Goal: Task Accomplishment & Management: Complete application form

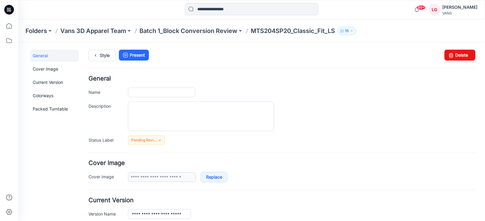
type input "**********"
type input "*****"
type input "**********"
click at [10, 28] on icon at bounding box center [8, 25] width 13 height 13
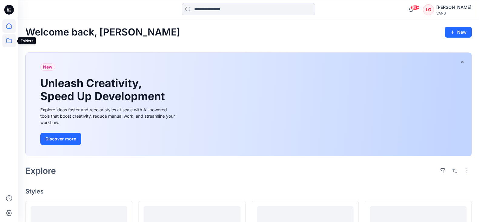
click at [8, 40] on icon at bounding box center [8, 40] width 13 height 13
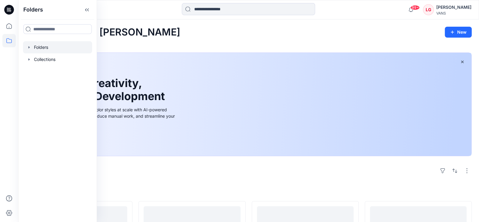
click at [28, 46] on icon "button" at bounding box center [29, 47] width 5 height 5
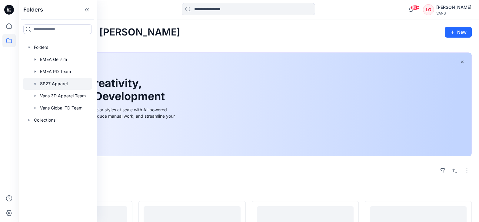
click at [50, 83] on p "SP27 Apparel" at bounding box center [54, 83] width 28 height 7
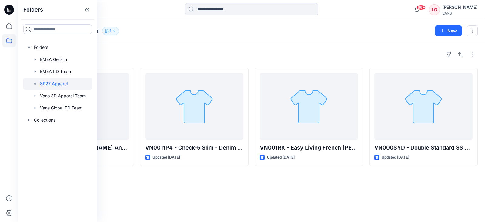
click at [131, 182] on div "Styles VN0010KM - Duncan Anorak Jacket -Debonair Updated 12 hours ago VN0011P4 …" at bounding box center [251, 131] width 467 height 179
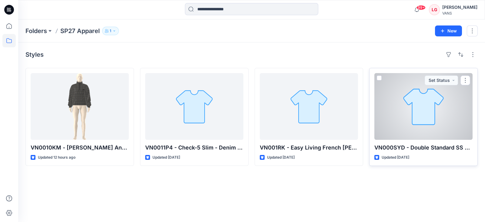
click at [428, 128] on div at bounding box center [423, 106] width 98 height 67
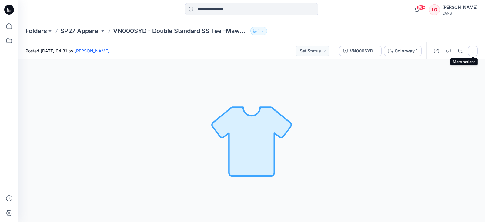
click at [477, 50] on button "button" at bounding box center [473, 51] width 10 height 10
click at [440, 82] on button "Edit" at bounding box center [448, 81] width 56 height 11
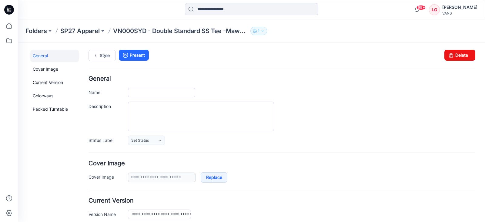
type input "**********"
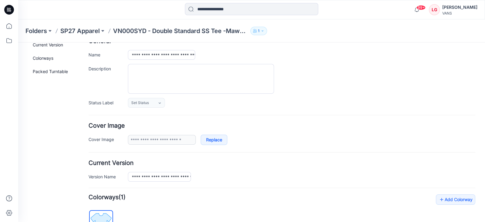
scroll to position [75, 0]
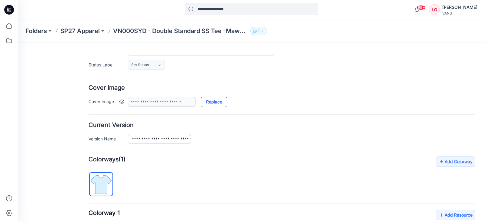
click at [209, 104] on link "Replace" at bounding box center [214, 102] width 27 height 10
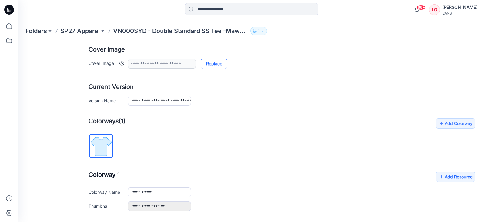
click at [218, 66] on link "Replace" at bounding box center [214, 64] width 27 height 10
click at [215, 63] on link "Cancel" at bounding box center [210, 64] width 29 height 10
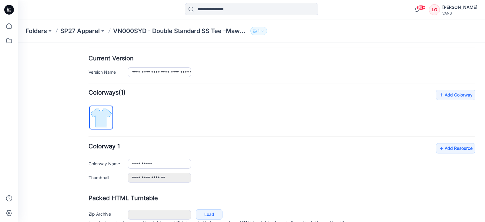
scroll to position [171, 0]
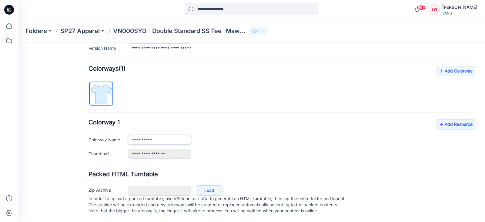
click at [163, 135] on input "**********" at bounding box center [159, 140] width 63 height 10
type input "***"
click at [445, 119] on link "Add Resource" at bounding box center [455, 124] width 39 height 10
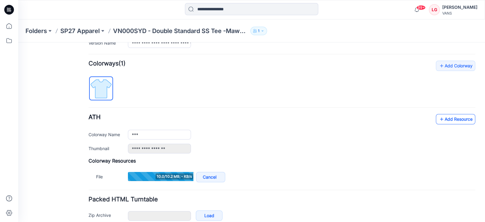
click at [439, 118] on link "Add Resource" at bounding box center [455, 119] width 39 height 10
click at [439, 119] on icon at bounding box center [442, 119] width 6 height 10
type input "**********"
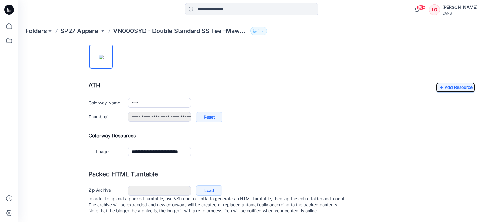
scroll to position [170, 0]
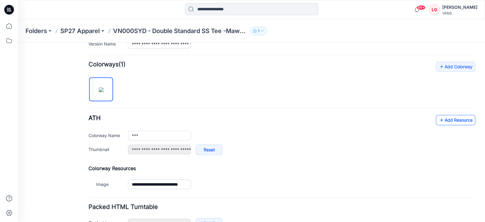
click at [456, 119] on link "Add Resource" at bounding box center [455, 120] width 39 height 10
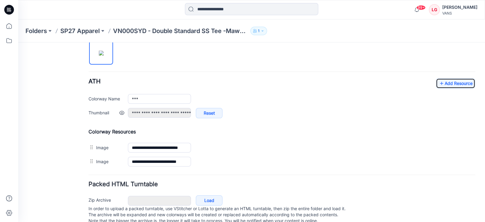
scroll to position [208, 0]
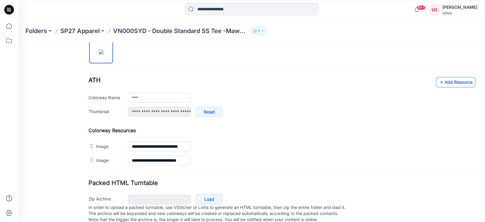
click at [454, 79] on link "Add Resource" at bounding box center [455, 82] width 39 height 10
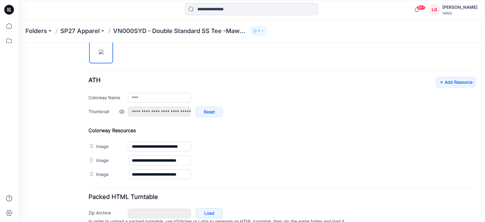
click at [338, 121] on div "**********" at bounding box center [301, 115] width 347 height 16
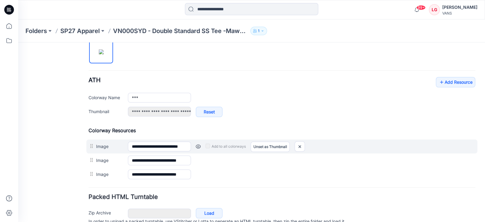
click at [197, 145] on link at bounding box center [198, 146] width 5 height 5
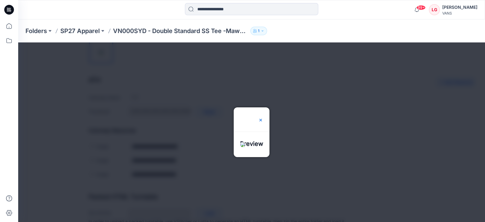
click at [263, 118] on img at bounding box center [260, 120] width 5 height 5
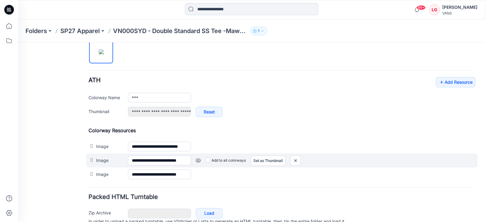
click at [198, 159] on link at bounding box center [198, 160] width 5 height 5
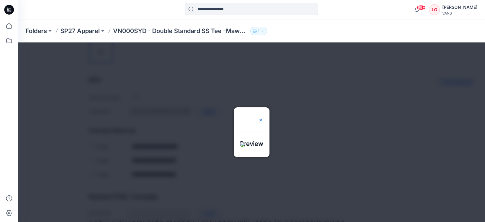
click at [263, 118] on img at bounding box center [260, 120] width 5 height 5
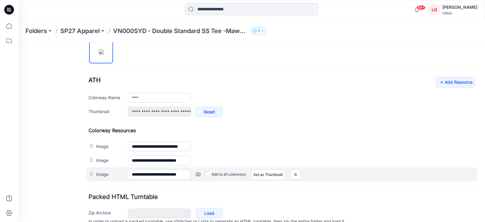
click at [198, 172] on link at bounding box center [198, 174] width 5 height 5
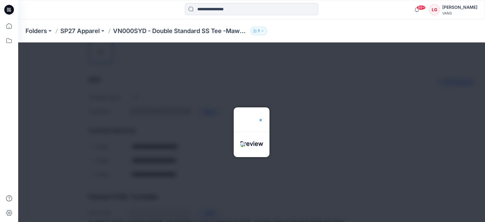
click at [263, 118] on img at bounding box center [260, 120] width 5 height 5
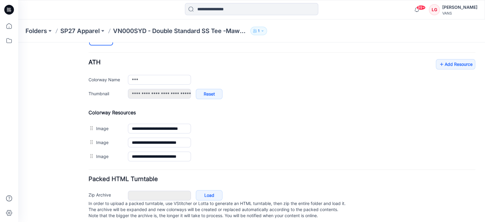
scroll to position [236, 0]
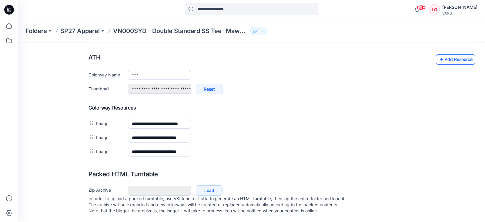
click at [445, 55] on link "Add Resource" at bounding box center [455, 59] width 39 height 10
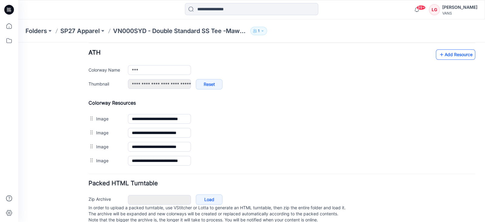
click at [454, 55] on link "Add Resource" at bounding box center [455, 54] width 39 height 10
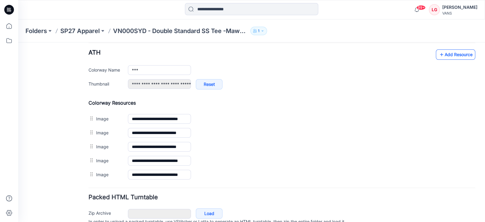
click at [441, 53] on link "Add Resource" at bounding box center [455, 54] width 39 height 10
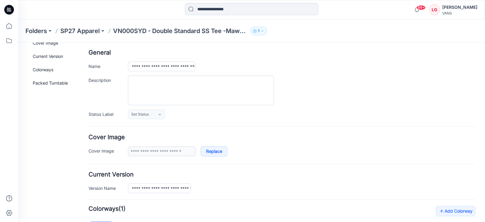
scroll to position [0, 0]
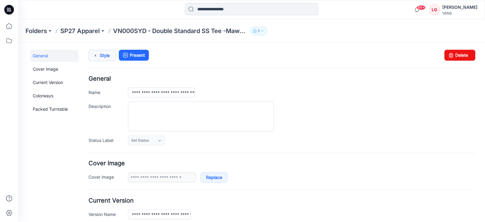
click at [106, 57] on link "Style" at bounding box center [102, 56] width 27 height 12
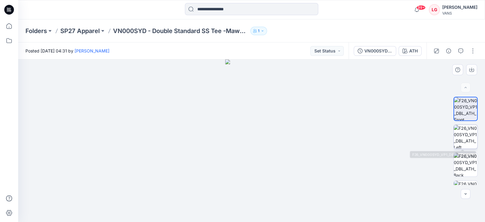
click at [462, 136] on img at bounding box center [466, 137] width 24 height 24
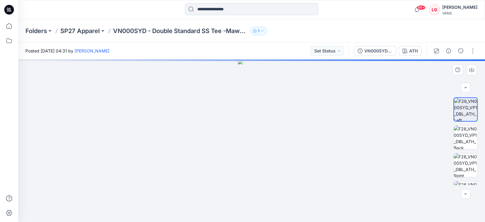
scroll to position [38, 0]
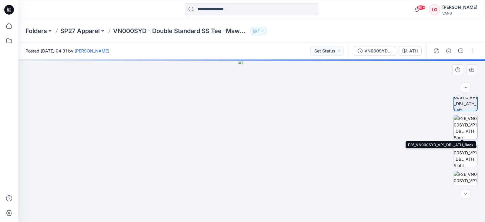
click at [463, 125] on img at bounding box center [466, 127] width 24 height 24
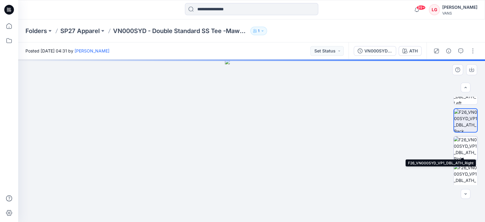
scroll to position [48, 0]
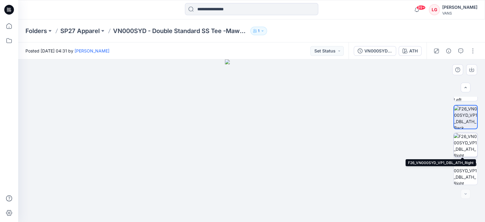
click at [461, 140] on img at bounding box center [466, 145] width 24 height 24
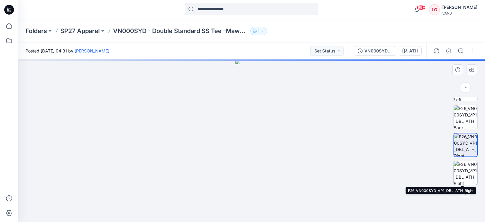
click at [462, 168] on img at bounding box center [466, 173] width 24 height 24
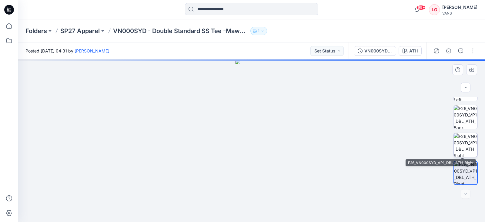
click at [464, 145] on img at bounding box center [466, 145] width 24 height 24
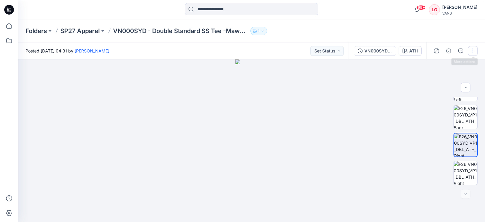
click at [472, 51] on button "button" at bounding box center [473, 51] width 10 height 10
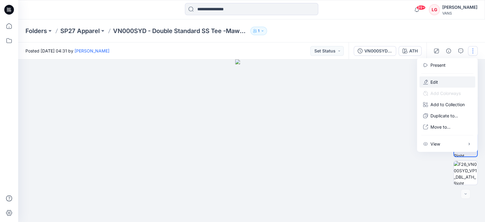
click at [437, 81] on p "Edit" at bounding box center [434, 82] width 8 height 6
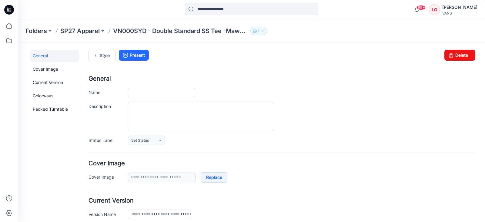
type input "**********"
type input "***"
type input "**********"
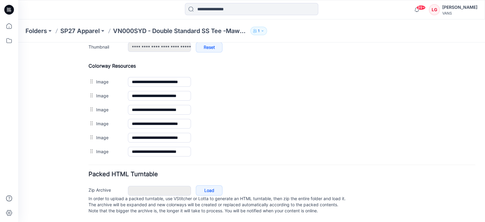
scroll to position [277, 0]
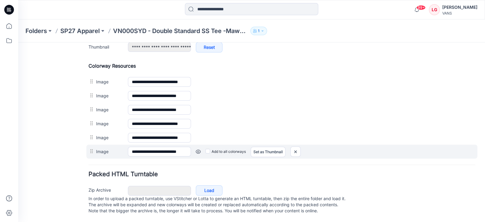
click at [198, 149] on link at bounding box center [198, 151] width 5 height 5
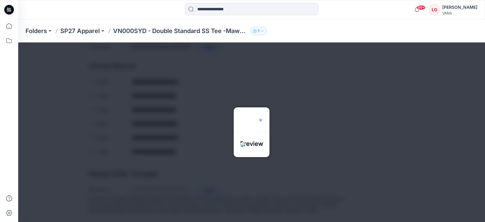
click at [263, 118] on img at bounding box center [260, 120] width 5 height 5
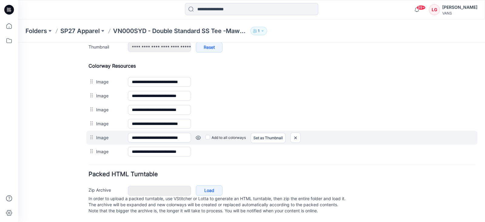
click at [196, 135] on link at bounding box center [198, 137] width 5 height 5
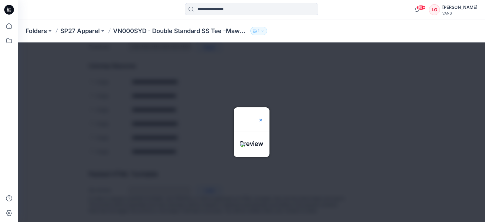
click at [263, 118] on img at bounding box center [260, 120] width 5 height 5
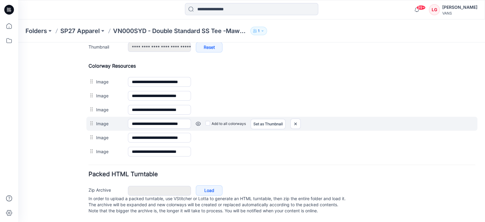
click at [198, 121] on link at bounding box center [198, 123] width 5 height 5
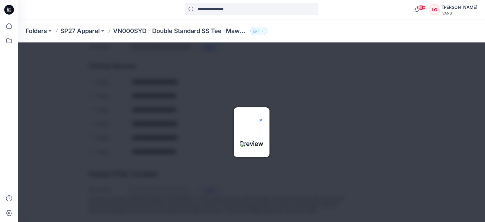
click at [263, 118] on img at bounding box center [260, 120] width 5 height 5
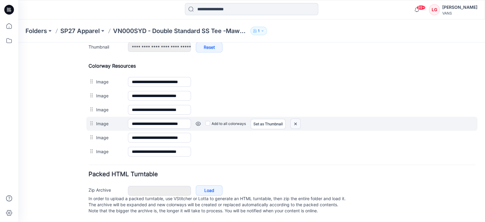
click at [296, 119] on img at bounding box center [296, 124] width 10 height 10
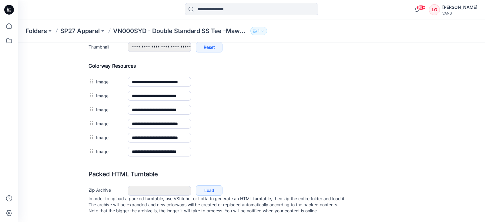
scroll to position [263, 0]
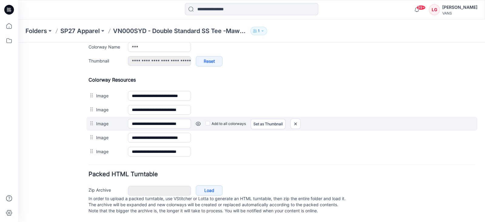
click at [198, 121] on link at bounding box center [198, 123] width 5 height 5
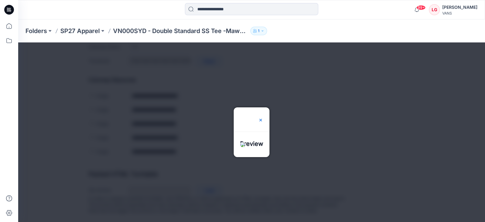
click at [263, 118] on img at bounding box center [260, 120] width 5 height 5
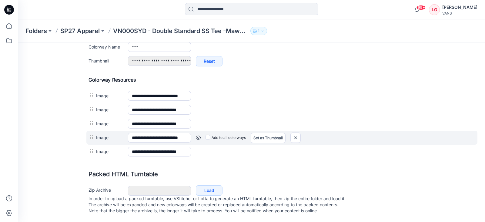
scroll to position [226, 0]
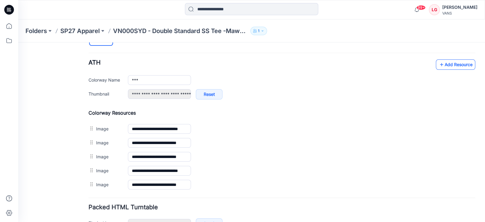
click at [453, 64] on link "Add Resource" at bounding box center [455, 64] width 39 height 10
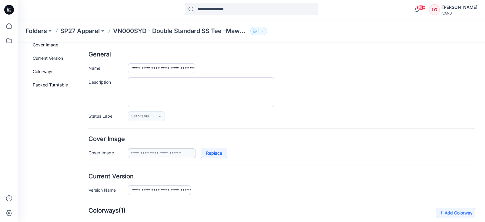
scroll to position [0, 0]
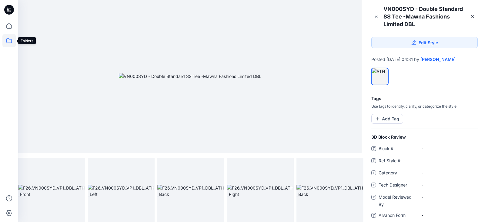
click at [8, 40] on icon at bounding box center [8, 40] width 13 height 13
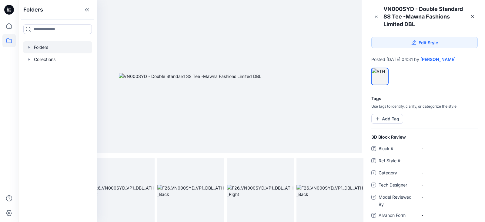
click at [32, 48] on div at bounding box center [57, 47] width 69 height 12
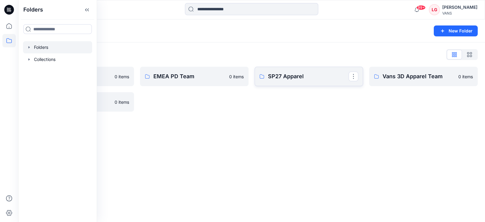
click at [288, 78] on p "SP27 Apparel" at bounding box center [308, 76] width 81 height 8
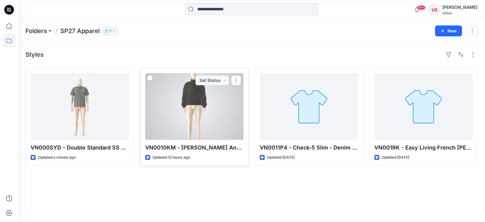
click at [223, 120] on div at bounding box center [194, 106] width 98 height 67
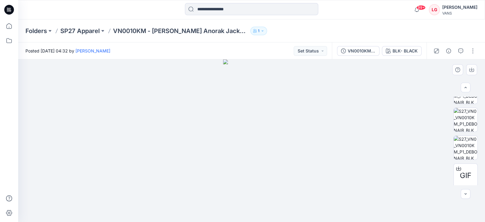
scroll to position [48, 0]
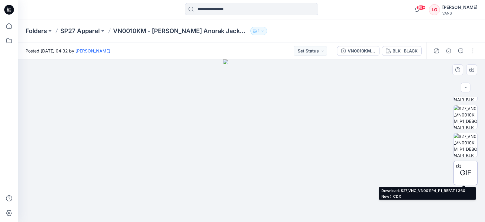
click at [460, 172] on span "GIF" at bounding box center [466, 172] width 12 height 11
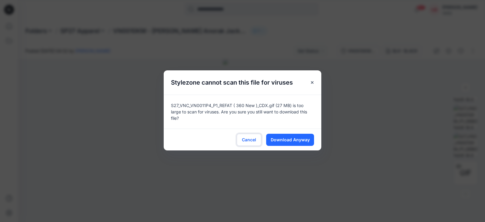
click at [244, 139] on span "Cancel" at bounding box center [249, 139] width 14 height 6
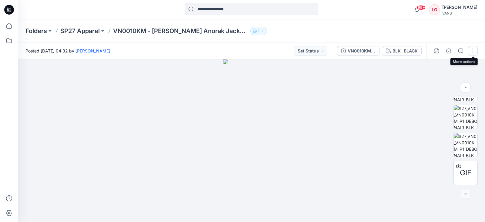
click at [475, 51] on button "button" at bounding box center [473, 51] width 10 height 10
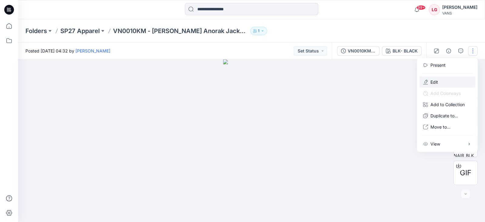
click at [443, 81] on button "Edit" at bounding box center [448, 81] width 56 height 11
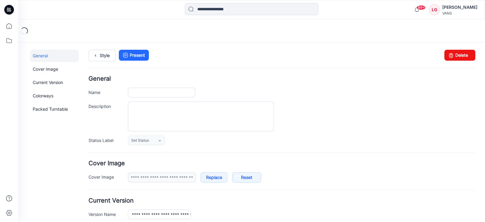
type input "**********"
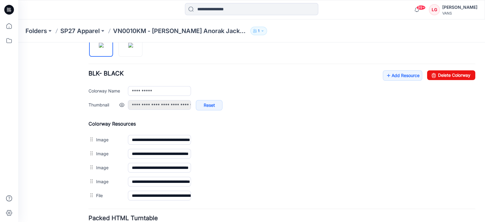
scroll to position [227, 0]
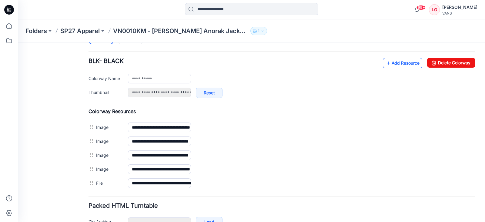
click at [401, 63] on link "Add Resource" at bounding box center [402, 63] width 39 height 10
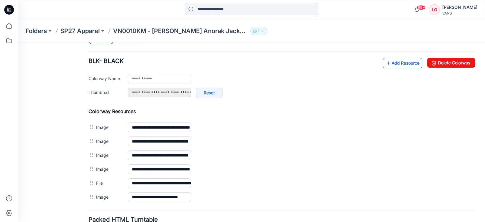
click at [402, 62] on link "Add Resource" at bounding box center [402, 63] width 39 height 10
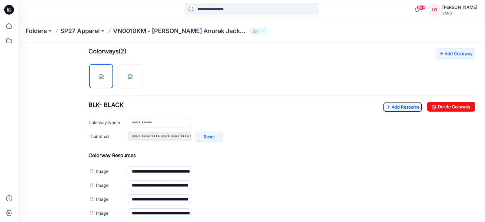
scroll to position [177, 0]
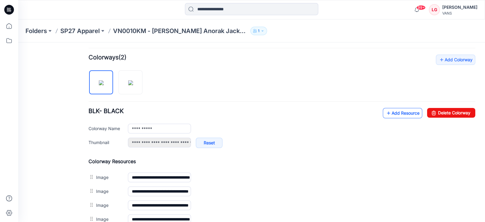
click at [402, 112] on link "Add Resource" at bounding box center [402, 113] width 39 height 10
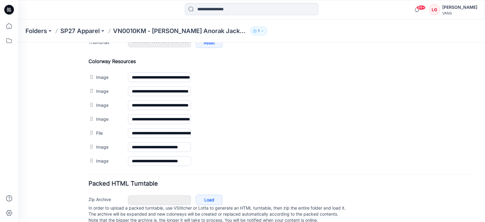
scroll to position [291, 0]
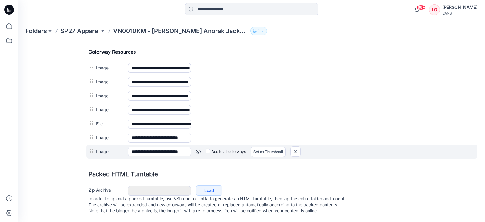
click at [198, 149] on link at bounding box center [198, 151] width 5 height 5
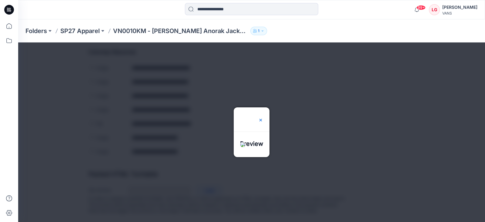
click at [263, 118] on img at bounding box center [260, 120] width 5 height 5
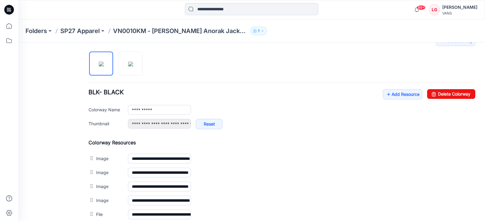
scroll to position [177, 0]
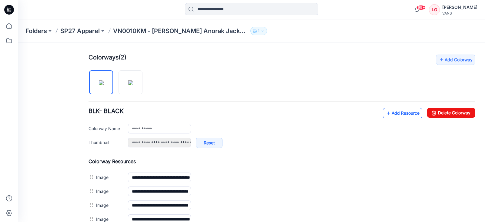
click at [392, 111] on link "Add Resource" at bounding box center [402, 113] width 39 height 10
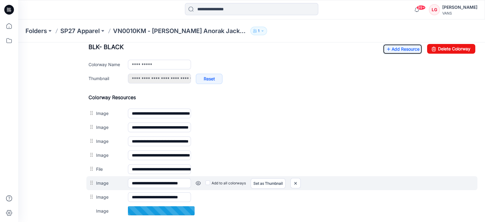
scroll to position [253, 0]
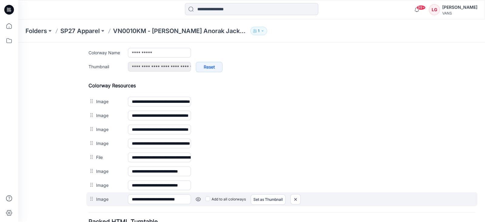
click at [199, 198] on link at bounding box center [198, 199] width 5 height 5
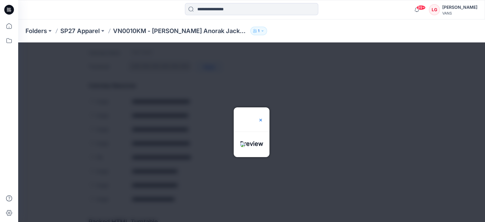
click at [263, 118] on img at bounding box center [260, 120] width 5 height 5
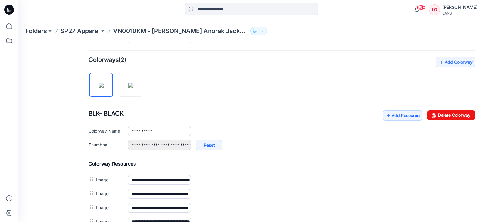
scroll to position [139, 0]
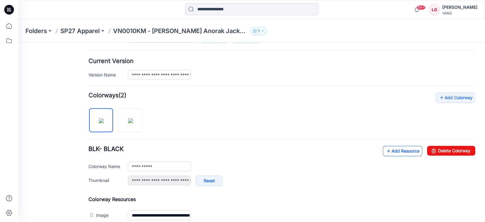
click at [395, 150] on link "Add Resource" at bounding box center [402, 151] width 39 height 10
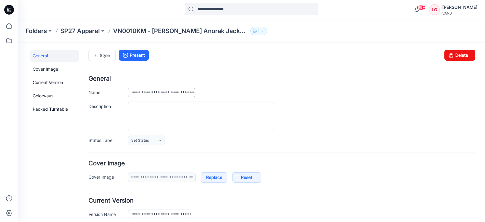
scroll to position [0, 0]
click at [138, 56] on link "Present" at bounding box center [134, 55] width 30 height 11
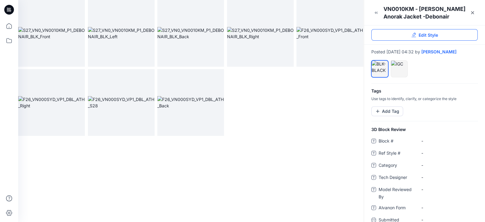
click at [413, 33] on icon at bounding box center [413, 34] width 5 height 5
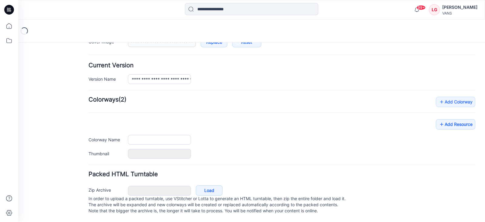
type input "**********"
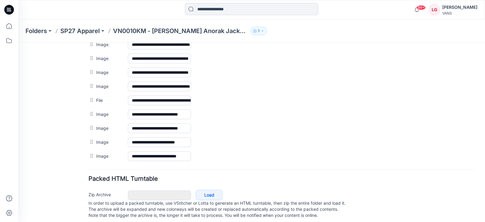
scroll to position [319, 0]
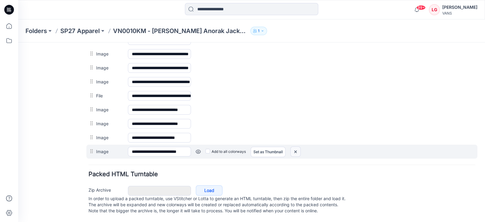
click at [298, 147] on img at bounding box center [296, 152] width 10 height 10
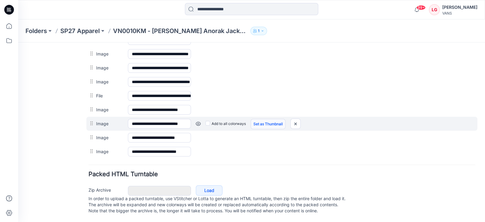
scroll to position [305, 0]
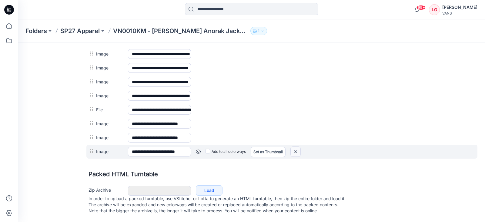
click at [297, 147] on img at bounding box center [296, 152] width 10 height 10
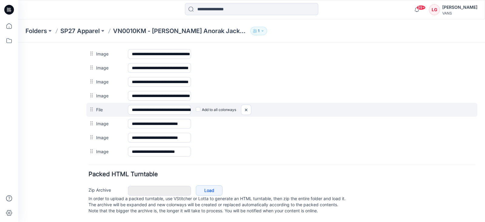
scroll to position [291, 0]
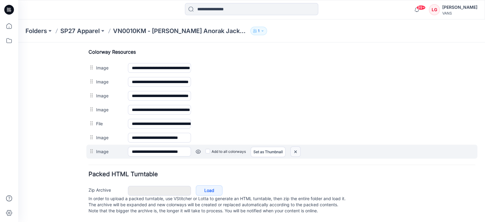
click at [296, 147] on img at bounding box center [296, 152] width 10 height 10
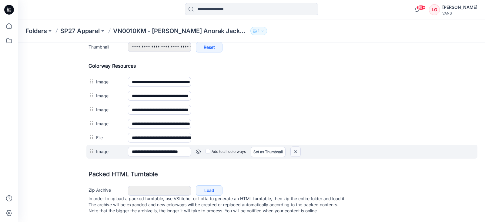
scroll to position [277, 0]
click at [295, 147] on img at bounding box center [296, 152] width 10 height 10
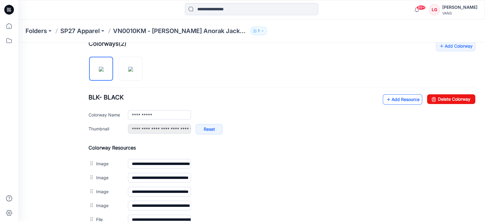
scroll to position [188, 0]
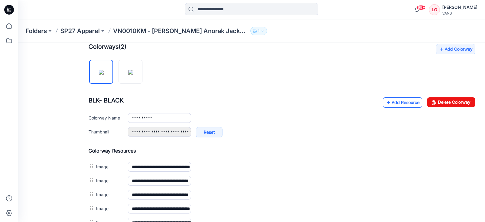
click at [406, 102] on link "Add Resource" at bounding box center [402, 102] width 39 height 10
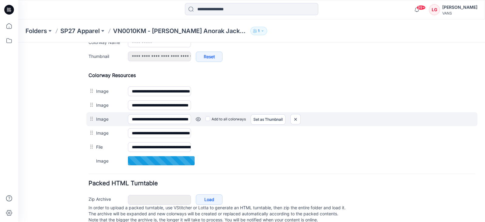
scroll to position [226, 0]
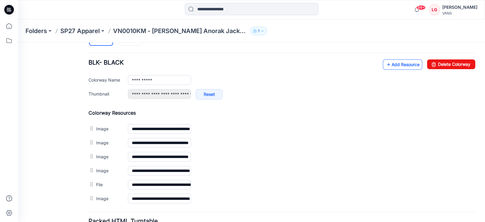
click at [393, 65] on link "Add Resource" at bounding box center [402, 64] width 39 height 10
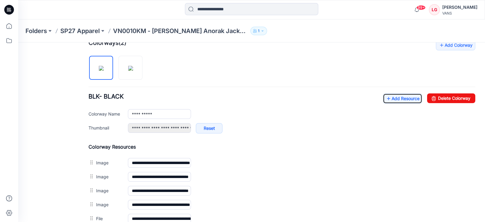
scroll to position [178, 0]
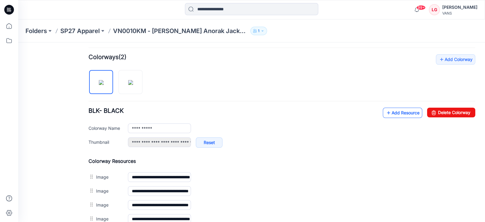
click at [397, 113] on link "Add Resource" at bounding box center [402, 113] width 39 height 10
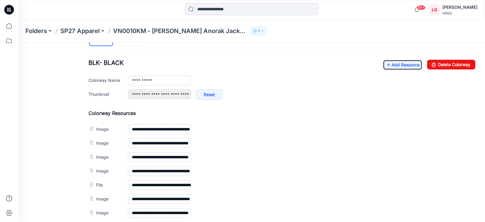
scroll to position [216, 0]
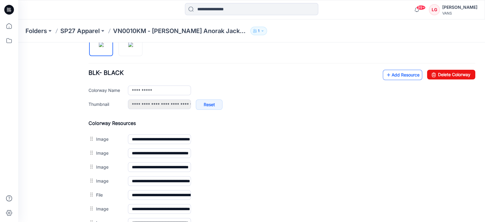
click at [389, 77] on link "Add Resource" at bounding box center [402, 75] width 39 height 10
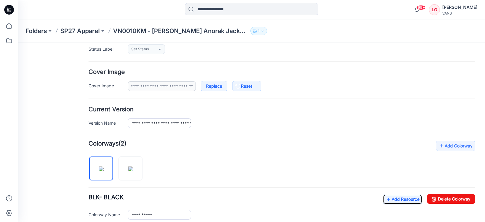
scroll to position [0, 0]
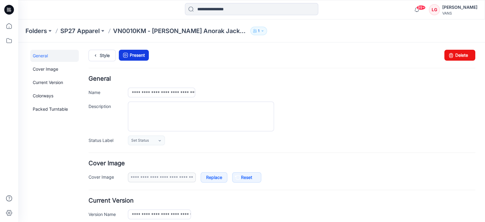
click at [133, 54] on link "Present" at bounding box center [134, 55] width 30 height 11
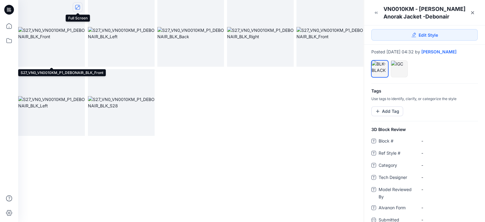
click at [78, 7] on icon "full screen" at bounding box center [77, 7] width 5 height 5
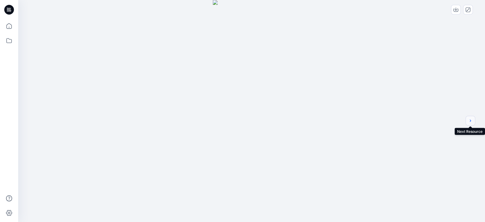
click at [472, 122] on icon "next" at bounding box center [470, 120] width 5 height 5
drag, startPoint x: 262, startPoint y: 59, endPoint x: 262, endPoint y: 206, distance: 146.7
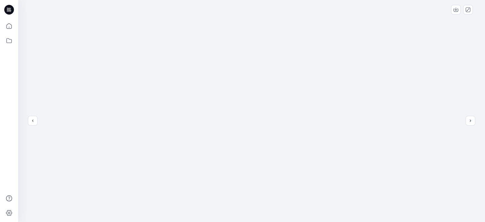
drag, startPoint x: 253, startPoint y: 105, endPoint x: 221, endPoint y: 172, distance: 74.3
drag, startPoint x: 265, startPoint y: 172, endPoint x: 268, endPoint y: 113, distance: 59.5
drag, startPoint x: 261, startPoint y: 172, endPoint x: 261, endPoint y: 120, distance: 51.8
drag, startPoint x: 187, startPoint y: 102, endPoint x: 258, endPoint y: 178, distance: 104.7
drag, startPoint x: 257, startPoint y: 102, endPoint x: 256, endPoint y: 152, distance: 50.3
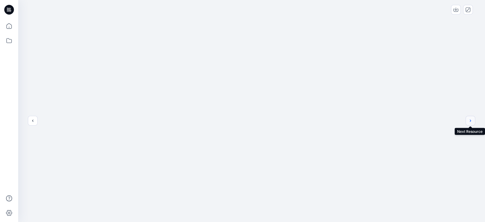
click at [471, 121] on icon "next" at bounding box center [470, 120] width 1 height 2
drag, startPoint x: 251, startPoint y: 57, endPoint x: 236, endPoint y: 153, distance: 97.3
click at [470, 122] on icon "next" at bounding box center [470, 120] width 5 height 5
drag, startPoint x: 284, startPoint y: 36, endPoint x: 227, endPoint y: 174, distance: 149.3
click at [399, 146] on div at bounding box center [251, 111] width 467 height 222
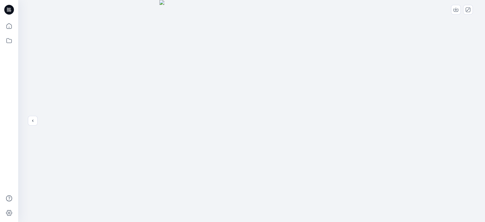
click at [478, 116] on div at bounding box center [251, 111] width 467 height 222
click at [32, 120] on icon "previous" at bounding box center [32, 120] width 5 height 5
click at [470, 120] on icon "next" at bounding box center [470, 120] width 5 height 5
click at [470, 120] on div at bounding box center [251, 111] width 467 height 222
click at [28, 120] on button "previous" at bounding box center [33, 121] width 10 height 10
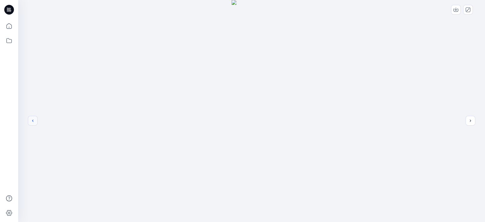
click at [31, 121] on icon "previous" at bounding box center [32, 120] width 5 height 5
click at [466, 9] on icon "close-full-preview" at bounding box center [468, 9] width 5 height 5
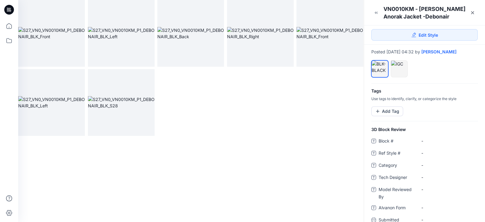
click at [235, 113] on div at bounding box center [191, 68] width 346 height 136
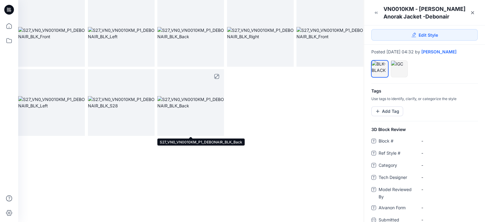
click at [192, 96] on img at bounding box center [190, 102] width 67 height 13
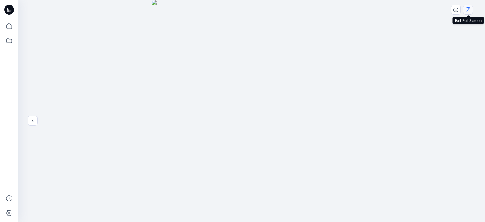
click at [467, 11] on icon "close-full-preview" at bounding box center [468, 9] width 5 height 5
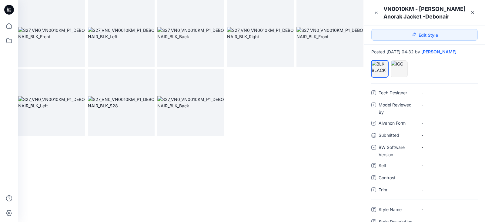
scroll to position [95, 0]
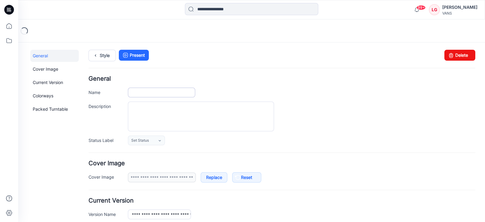
type input "**********"
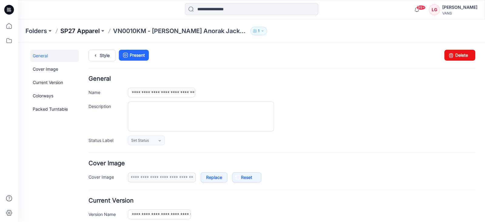
click at [90, 31] on p "SP27 Apparel" at bounding box center [79, 31] width 39 height 8
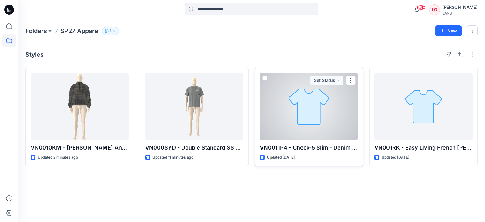
click at [335, 115] on div at bounding box center [309, 106] width 98 height 67
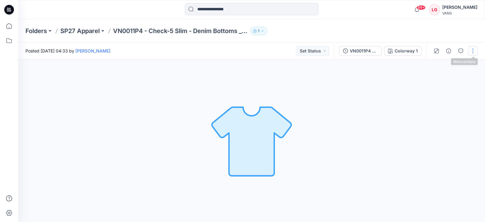
click at [474, 50] on button "button" at bounding box center [473, 51] width 10 height 10
click at [443, 83] on button "Edit" at bounding box center [448, 81] width 56 height 11
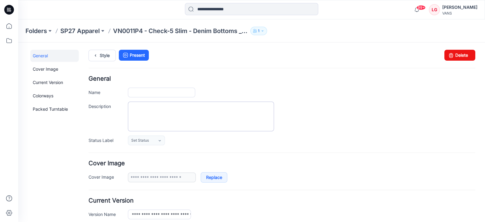
type input "**********"
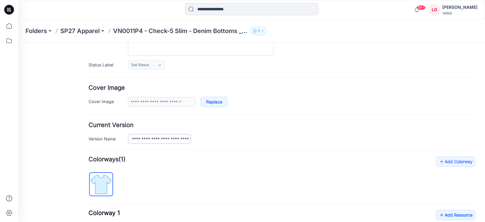
scroll to position [114, 0]
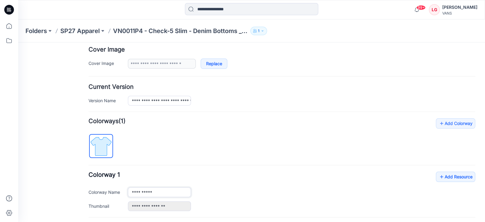
click at [160, 191] on input "**********" at bounding box center [159, 192] width 63 height 10
type input "*"
type input "***"
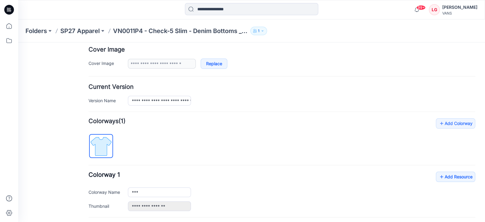
click at [213, 143] on div "**********" at bounding box center [282, 164] width 387 height 93
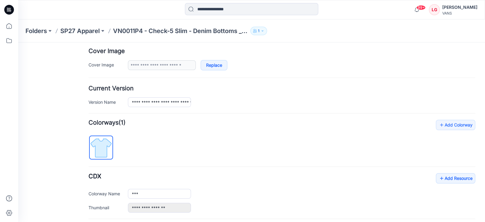
scroll to position [171, 0]
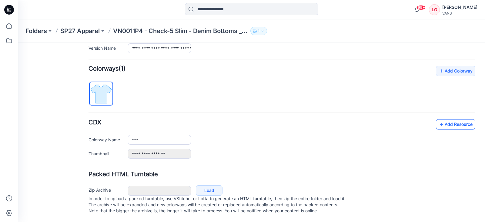
click at [446, 120] on link "Add Resource" at bounding box center [455, 124] width 39 height 10
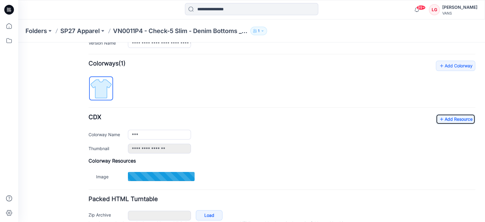
type input "**********"
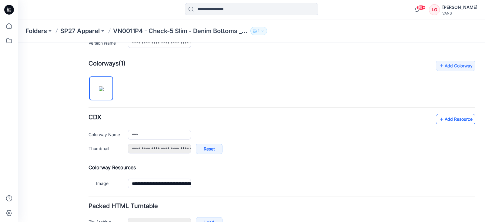
click at [456, 119] on link "Add Resource" at bounding box center [455, 119] width 39 height 10
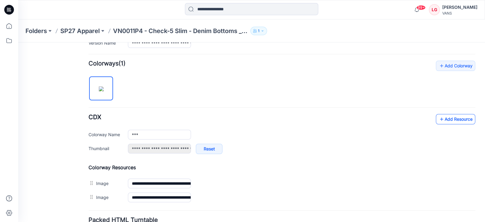
click at [441, 118] on link "Add Resource" at bounding box center [455, 119] width 39 height 10
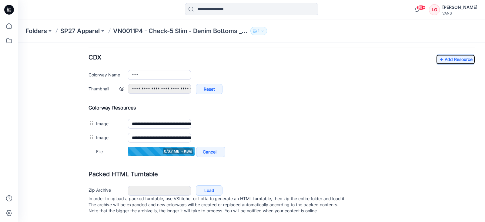
scroll to position [198, 0]
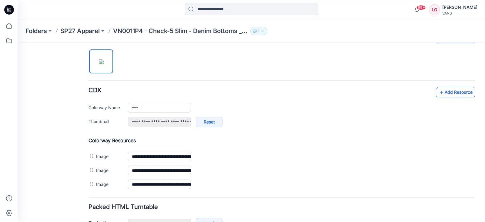
click at [447, 92] on link "Add Resource" at bounding box center [455, 92] width 39 height 10
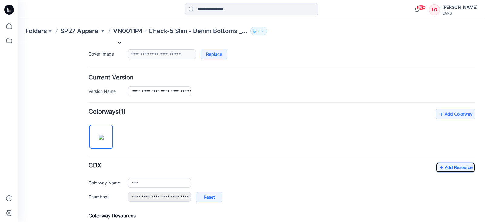
scroll to position [122, 0]
click at [453, 114] on link "Add Colorway" at bounding box center [455, 114] width 39 height 10
type input "**********"
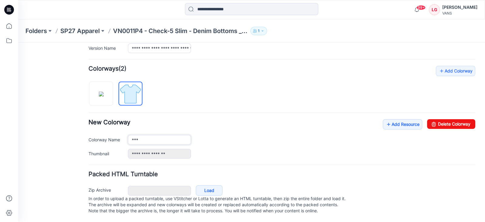
scroll to position [171, 0]
type input "***"
click at [393, 121] on link "Add Resource" at bounding box center [402, 124] width 39 height 10
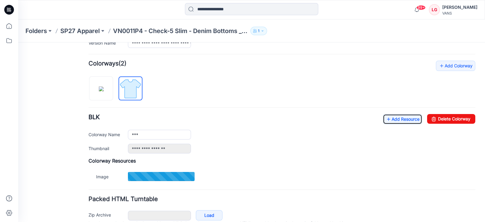
type input "**********"
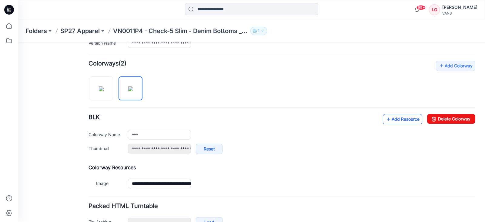
click at [394, 119] on link "Add Resource" at bounding box center [402, 119] width 39 height 10
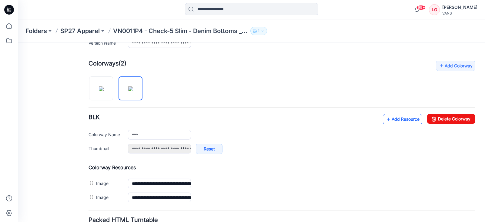
click at [394, 118] on link "Add Resource" at bounding box center [402, 119] width 39 height 10
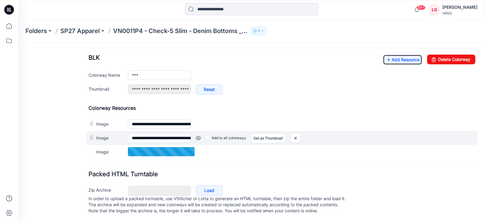
scroll to position [198, 0]
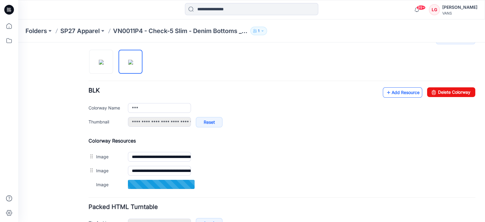
click at [407, 92] on link "Add Resource" at bounding box center [402, 92] width 39 height 10
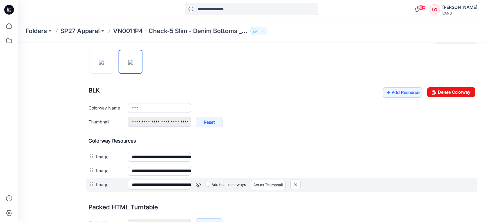
click at [199, 183] on link at bounding box center [198, 184] width 5 height 5
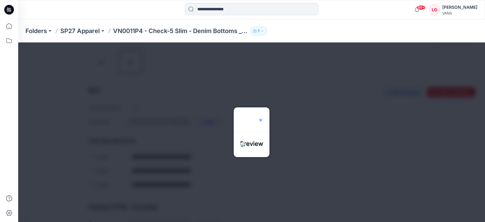
click at [263, 118] on img at bounding box center [260, 120] width 5 height 5
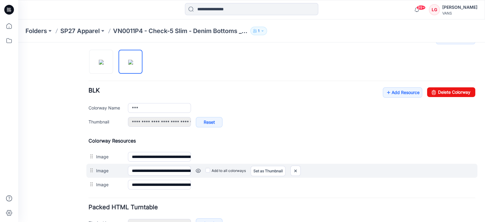
click at [199, 169] on link at bounding box center [198, 170] width 5 height 5
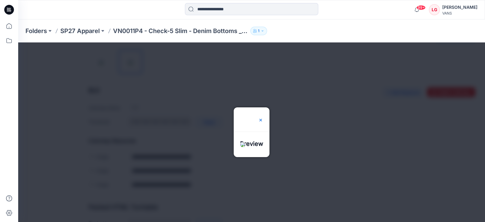
click at [263, 118] on img at bounding box center [260, 120] width 5 height 5
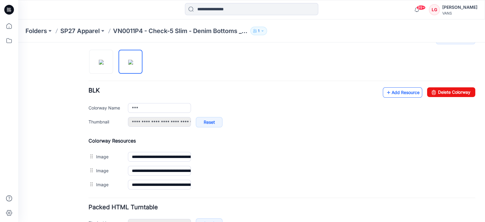
click at [397, 92] on link "Add Resource" at bounding box center [402, 92] width 39 height 10
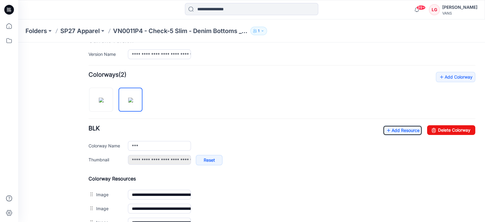
scroll to position [122, 0]
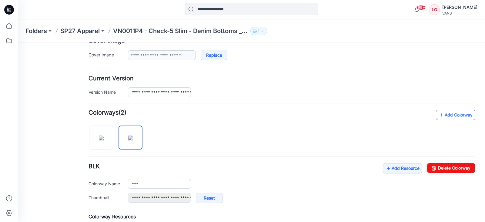
click at [452, 114] on link "Add Colorway" at bounding box center [455, 115] width 39 height 10
type input "**********"
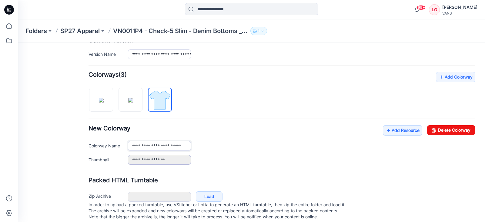
scroll to position [0, 6]
type input "**********"
click at [396, 132] on link "Add Resource" at bounding box center [402, 130] width 39 height 10
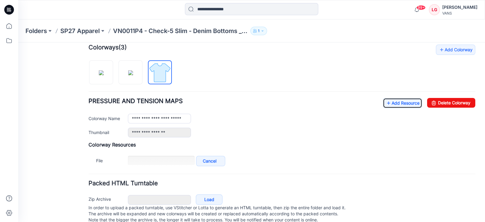
scroll to position [198, 0]
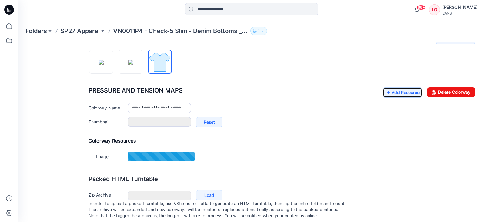
type input "**********"
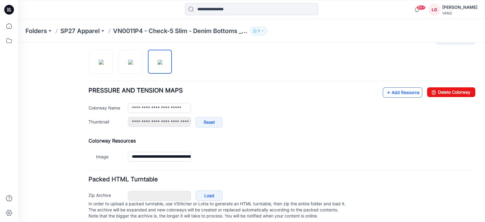
click at [395, 93] on link "Add Resource" at bounding box center [402, 92] width 39 height 10
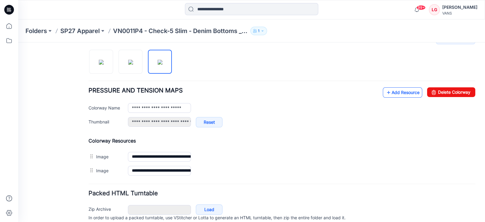
click at [394, 92] on link "Add Resource" at bounding box center [402, 92] width 39 height 10
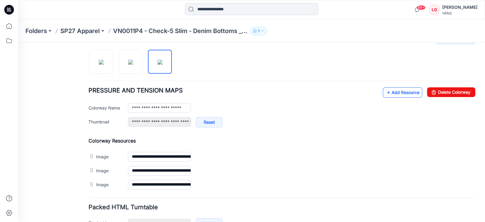
click at [397, 92] on link "Add Resource" at bounding box center [402, 92] width 39 height 10
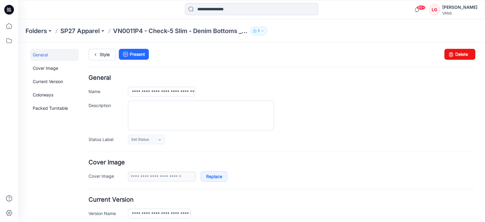
scroll to position [0, 0]
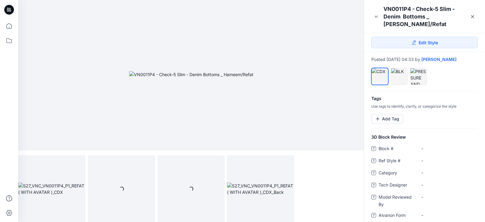
scroll to position [2, 0]
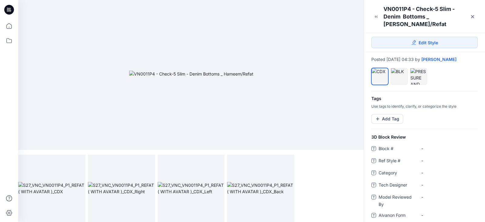
click at [191, 77] on img at bounding box center [191, 74] width 124 height 6
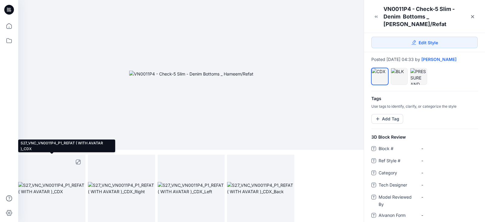
click at [62, 182] on img at bounding box center [51, 188] width 67 height 13
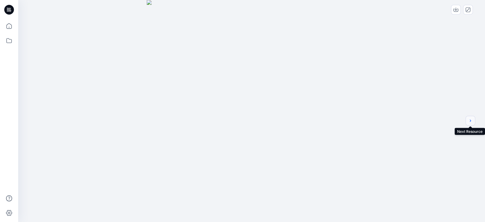
click at [467, 121] on button "next" at bounding box center [471, 121] width 10 height 10
drag, startPoint x: 296, startPoint y: 158, endPoint x: 296, endPoint y: 127, distance: 31.2
click at [468, 120] on icon "next" at bounding box center [470, 120] width 5 height 5
click at [470, 120] on icon "next" at bounding box center [470, 120] width 5 height 5
click at [466, 10] on icon "close-full-preview" at bounding box center [468, 9] width 5 height 5
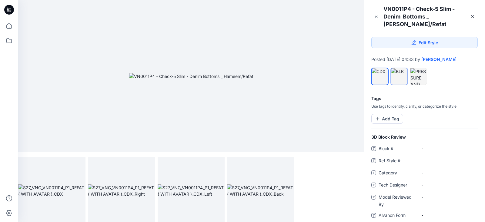
click at [399, 75] on div at bounding box center [399, 71] width 16 height 6
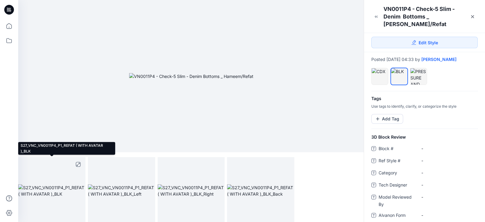
click at [48, 187] on img at bounding box center [51, 190] width 67 height 13
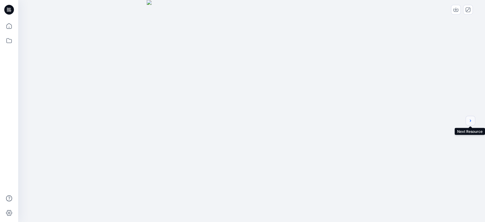
click at [470, 120] on icon "next" at bounding box center [470, 120] width 5 height 5
click at [470, 10] on icon "close-full-preview" at bounding box center [468, 9] width 5 height 5
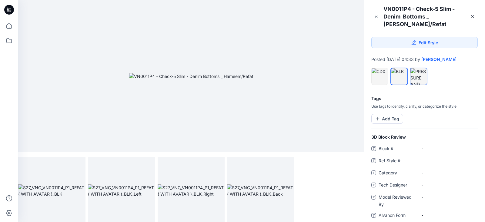
click at [422, 77] on div at bounding box center [418, 76] width 16 height 16
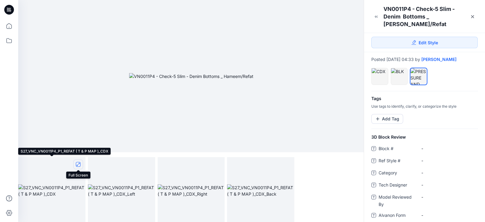
click at [78, 165] on icon "full screen" at bounding box center [78, 164] width 5 height 5
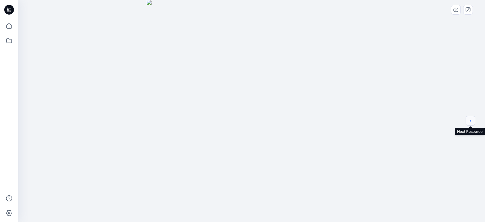
click at [470, 122] on icon "next" at bounding box center [470, 120] width 5 height 5
click at [469, 9] on icon "close-full-preview" at bounding box center [467, 9] width 3 height 3
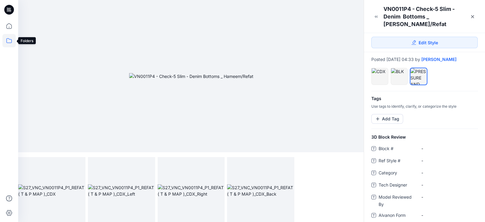
click at [7, 41] on icon at bounding box center [8, 40] width 13 height 13
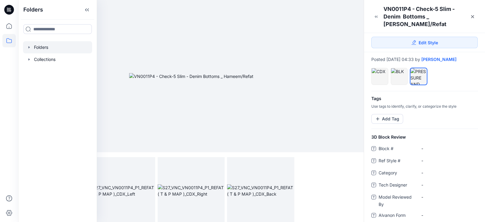
click at [30, 47] on icon "button" at bounding box center [29, 47] width 5 height 5
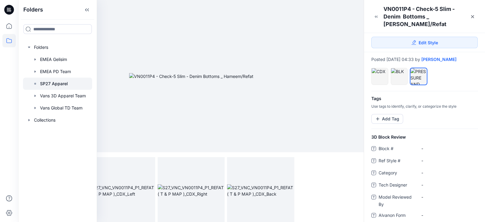
click at [44, 82] on p "SP27 Apparel" at bounding box center [54, 83] width 28 height 7
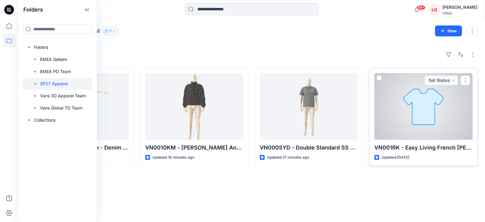
click at [424, 104] on div at bounding box center [423, 106] width 98 height 67
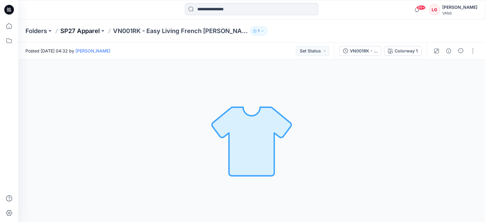
click at [89, 30] on p "SP27 Apparel" at bounding box center [79, 31] width 39 height 8
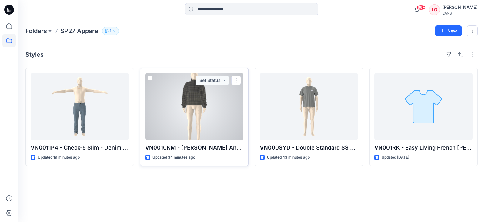
click at [206, 111] on div at bounding box center [194, 106] width 98 height 67
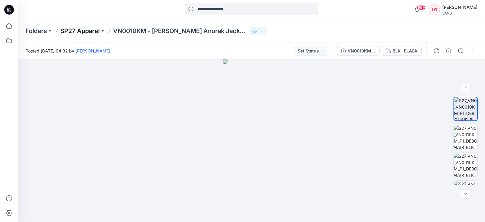
click at [76, 30] on p "SP27 Apparel" at bounding box center [79, 31] width 39 height 8
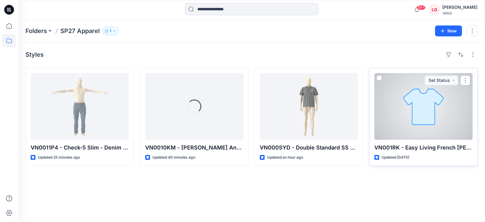
click at [412, 123] on div at bounding box center [423, 106] width 98 height 67
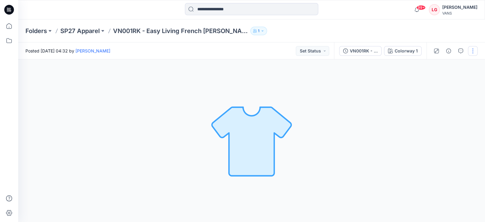
click at [473, 51] on button "button" at bounding box center [473, 51] width 10 height 10
click at [441, 82] on button "Edit" at bounding box center [448, 81] width 56 height 11
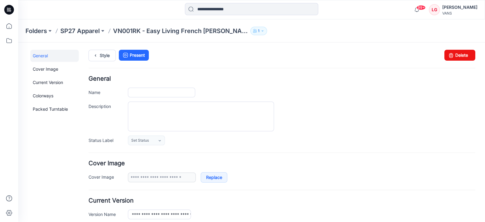
type input "**********"
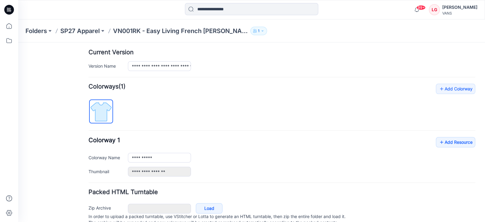
scroll to position [151, 0]
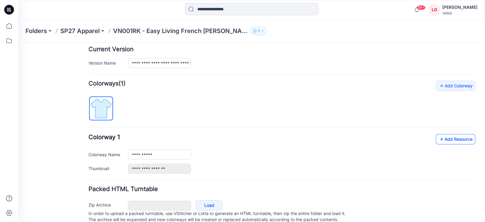
click at [447, 137] on link "Add Resource" at bounding box center [455, 139] width 39 height 10
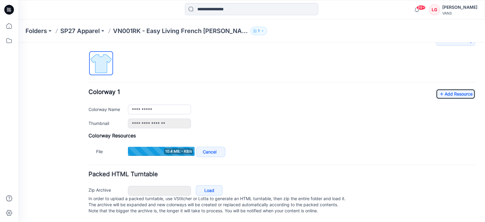
scroll to position [201, 0]
type input "**********"
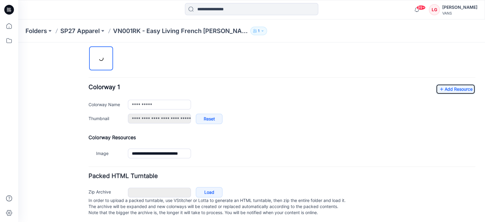
scroll to position [202, 0]
click at [444, 91] on link "Add Resource" at bounding box center [455, 89] width 39 height 10
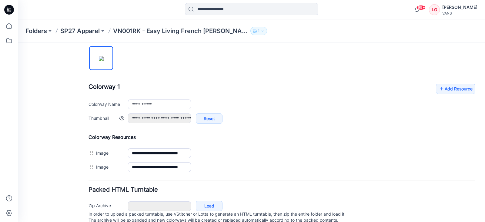
click at [437, 126] on div "**********" at bounding box center [301, 121] width 347 height 16
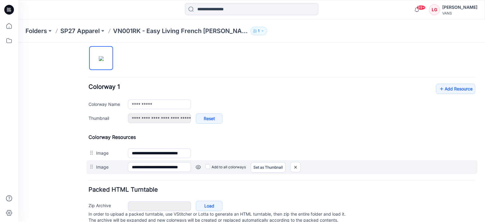
click at [198, 166] on link at bounding box center [198, 167] width 5 height 5
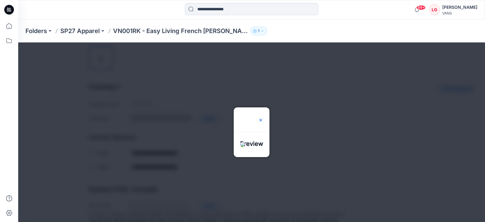
click at [263, 118] on img at bounding box center [260, 120] width 5 height 5
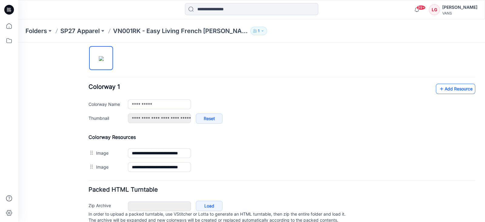
click at [450, 88] on link "Add Resource" at bounding box center [455, 89] width 39 height 10
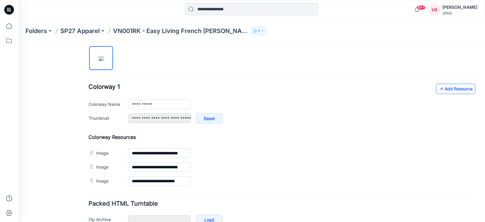
click at [445, 89] on link "Add Resource" at bounding box center [455, 89] width 39 height 10
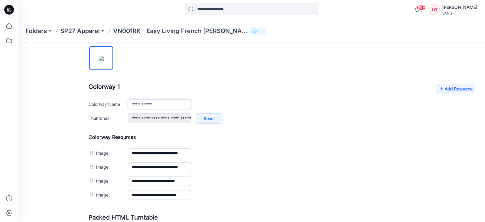
click at [179, 101] on input "**********" at bounding box center [159, 104] width 63 height 10
click at [179, 100] on input "**********" at bounding box center [159, 104] width 63 height 10
drag, startPoint x: 179, startPoint y: 101, endPoint x: 125, endPoint y: 103, distance: 53.7
click at [125, 103] on div "**********" at bounding box center [282, 104] width 387 height 10
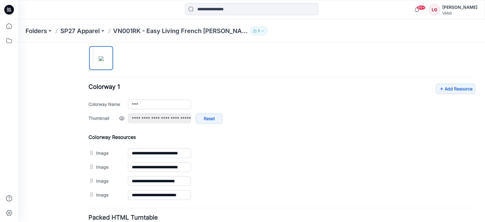
click at [347, 122] on div "**********" at bounding box center [301, 121] width 347 height 16
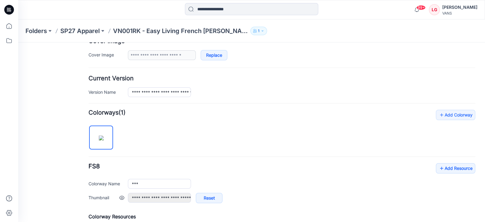
scroll to position [88, 0]
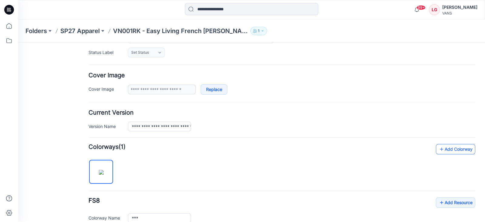
click at [461, 149] on link "Add Colorway" at bounding box center [455, 149] width 39 height 10
type input "**********"
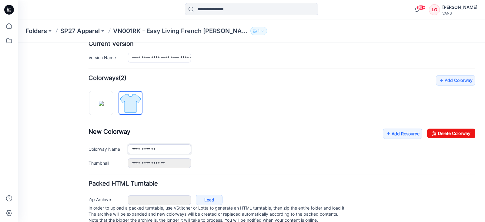
scroll to position [171, 0]
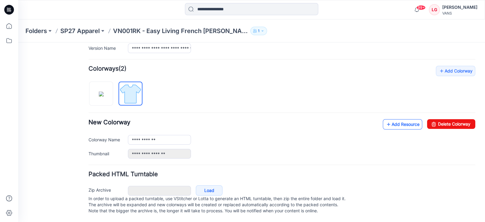
click at [396, 119] on link "Add Resource" at bounding box center [402, 124] width 39 height 10
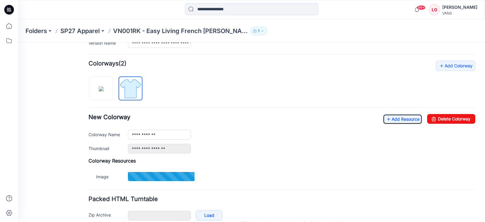
type input "**********"
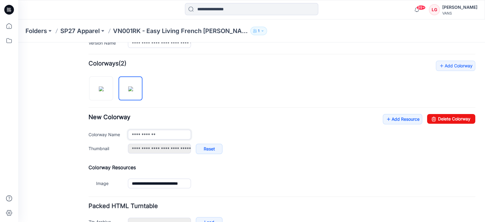
click at [185, 134] on input "**********" at bounding box center [159, 135] width 63 height 10
click at [269, 135] on div "***" at bounding box center [301, 135] width 347 height 10
click at [399, 116] on link "Add Resource" at bounding box center [402, 119] width 39 height 10
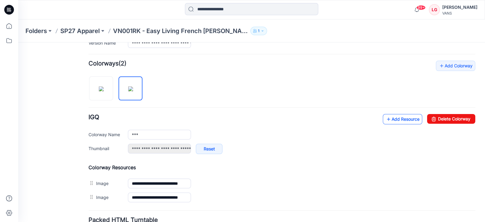
click at [392, 120] on link "Add Resource" at bounding box center [402, 119] width 39 height 10
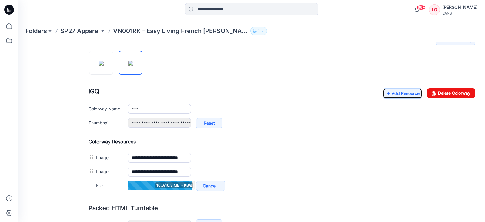
scroll to position [209, 0]
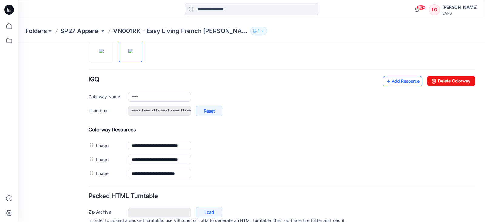
click at [391, 83] on link "Add Resource" at bounding box center [402, 81] width 39 height 10
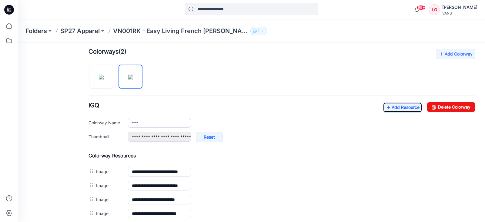
scroll to position [171, 0]
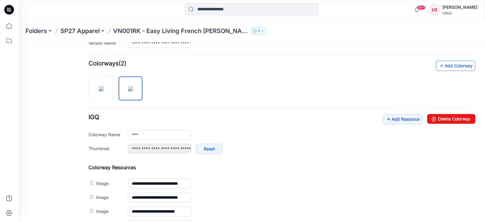
click at [445, 64] on link "Add Colorway" at bounding box center [455, 66] width 39 height 10
type input "**********"
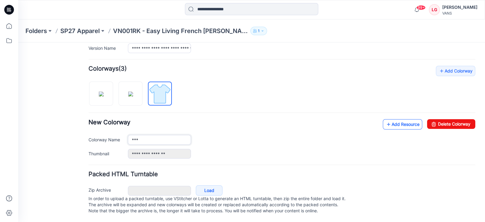
type input "***"
click at [387, 119] on link "Add Resource" at bounding box center [402, 124] width 39 height 10
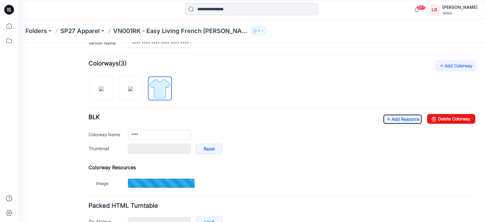
type input "**********"
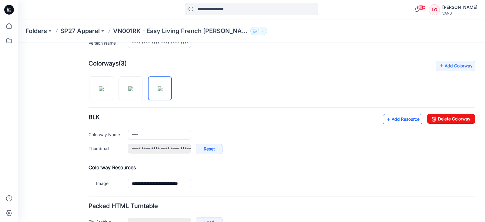
click at [393, 119] on link "Add Resource" at bounding box center [402, 119] width 39 height 10
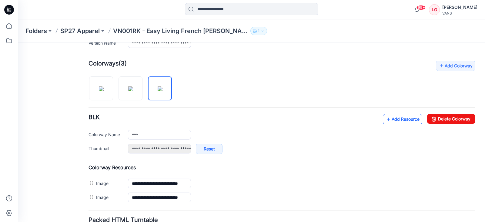
click at [403, 119] on link "Add Resource" at bounding box center [402, 119] width 39 height 10
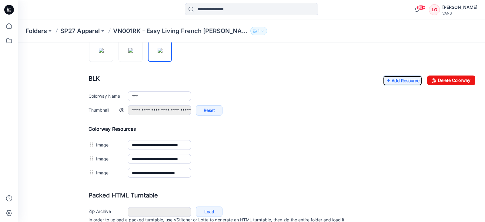
scroll to position [198, 0]
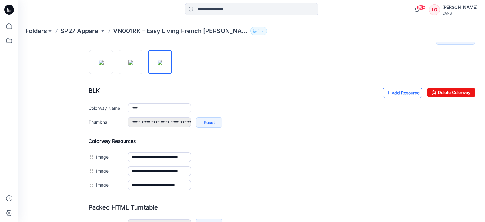
click at [393, 92] on link "Add Resource" at bounding box center [402, 93] width 39 height 10
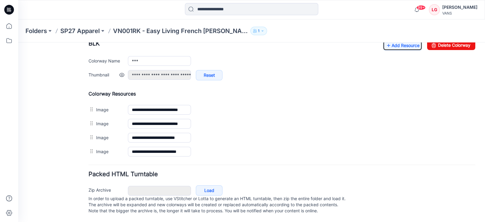
scroll to position [250, 0]
click at [210, 186] on link "Load" at bounding box center [209, 190] width 27 height 10
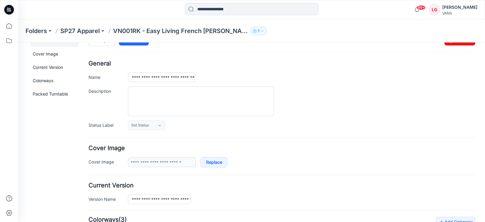
scroll to position [0, 0]
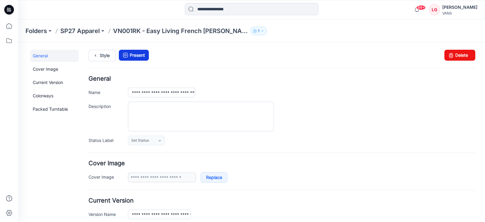
click at [136, 54] on link "Present" at bounding box center [134, 55] width 30 height 11
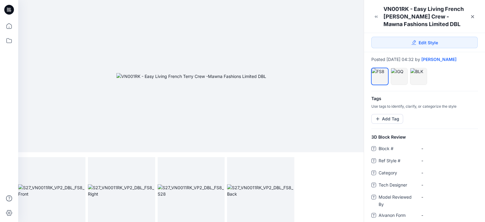
scroll to position [2, 0]
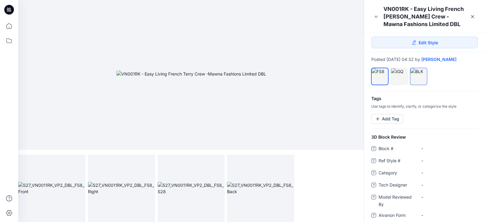
click at [421, 73] on div at bounding box center [418, 71] width 16 height 6
click at [403, 75] on div at bounding box center [399, 71] width 16 height 6
click at [379, 75] on div at bounding box center [380, 71] width 16 height 6
click at [48, 185] on img at bounding box center [51, 188] width 67 height 13
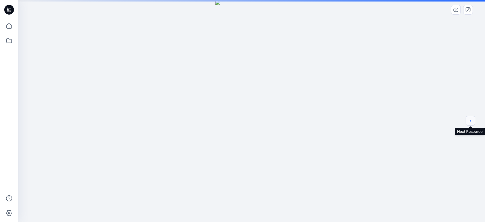
click at [472, 121] on icon "next" at bounding box center [470, 120] width 5 height 5
click at [470, 121] on icon "next" at bounding box center [470, 120] width 5 height 5
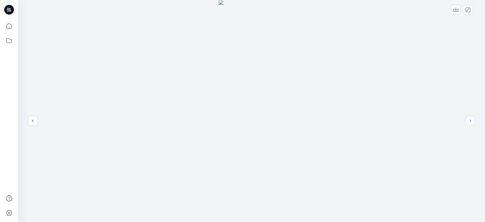
click at [470, 121] on icon "next" at bounding box center [470, 120] width 5 height 5
click at [470, 10] on icon "close-full-preview" at bounding box center [468, 9] width 5 height 5
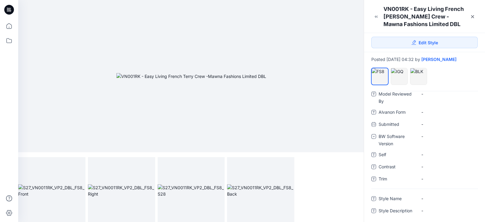
scroll to position [0, 0]
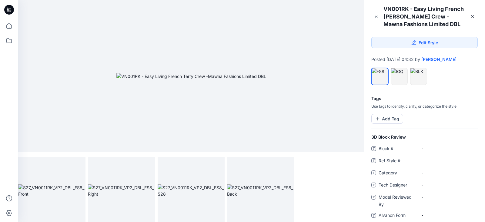
click at [327, 122] on div at bounding box center [191, 76] width 346 height 152
